Goal: Task Accomplishment & Management: Use online tool/utility

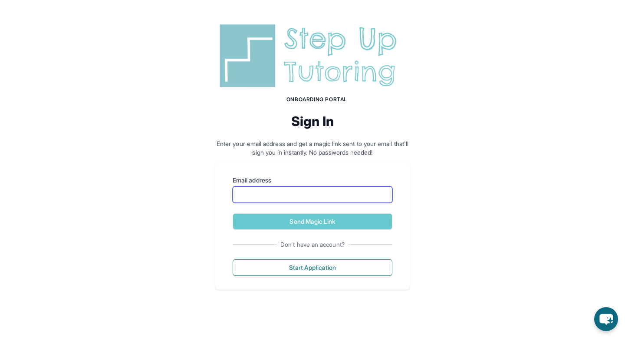
click at [295, 191] on input "Email address" at bounding box center [313, 194] width 160 height 16
type input "**********"
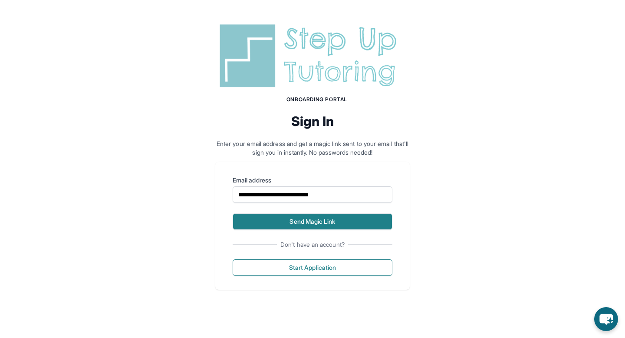
click at [310, 218] on button "Send Magic Link" at bounding box center [313, 221] width 160 height 16
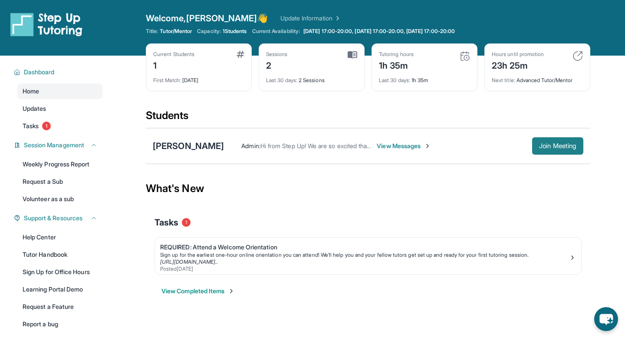
click at [564, 143] on span "Join Meeting" at bounding box center [557, 145] width 37 height 5
